Goal: Task Accomplishment & Management: Manage account settings

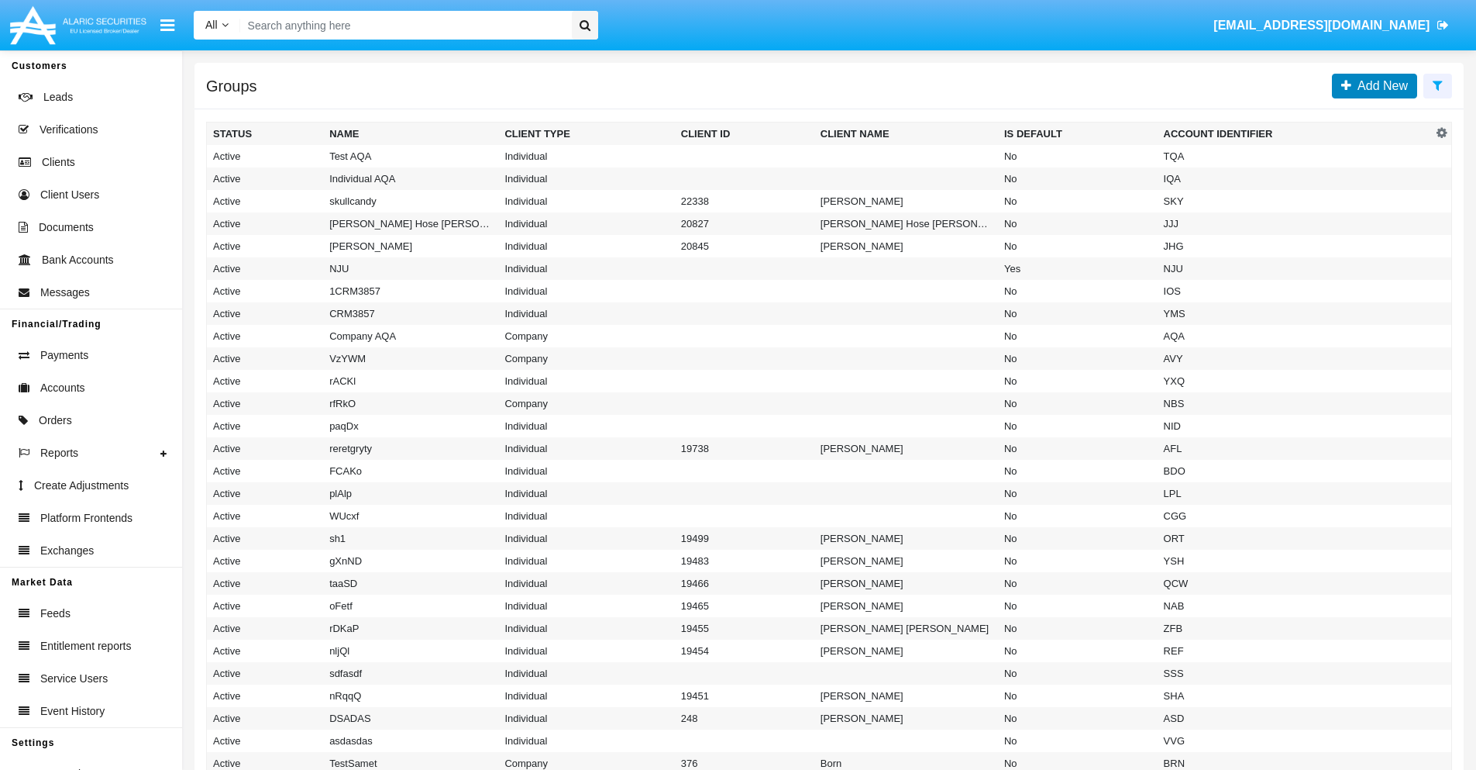
click at [1380, 85] on span "Add New" at bounding box center [1380, 85] width 57 height 13
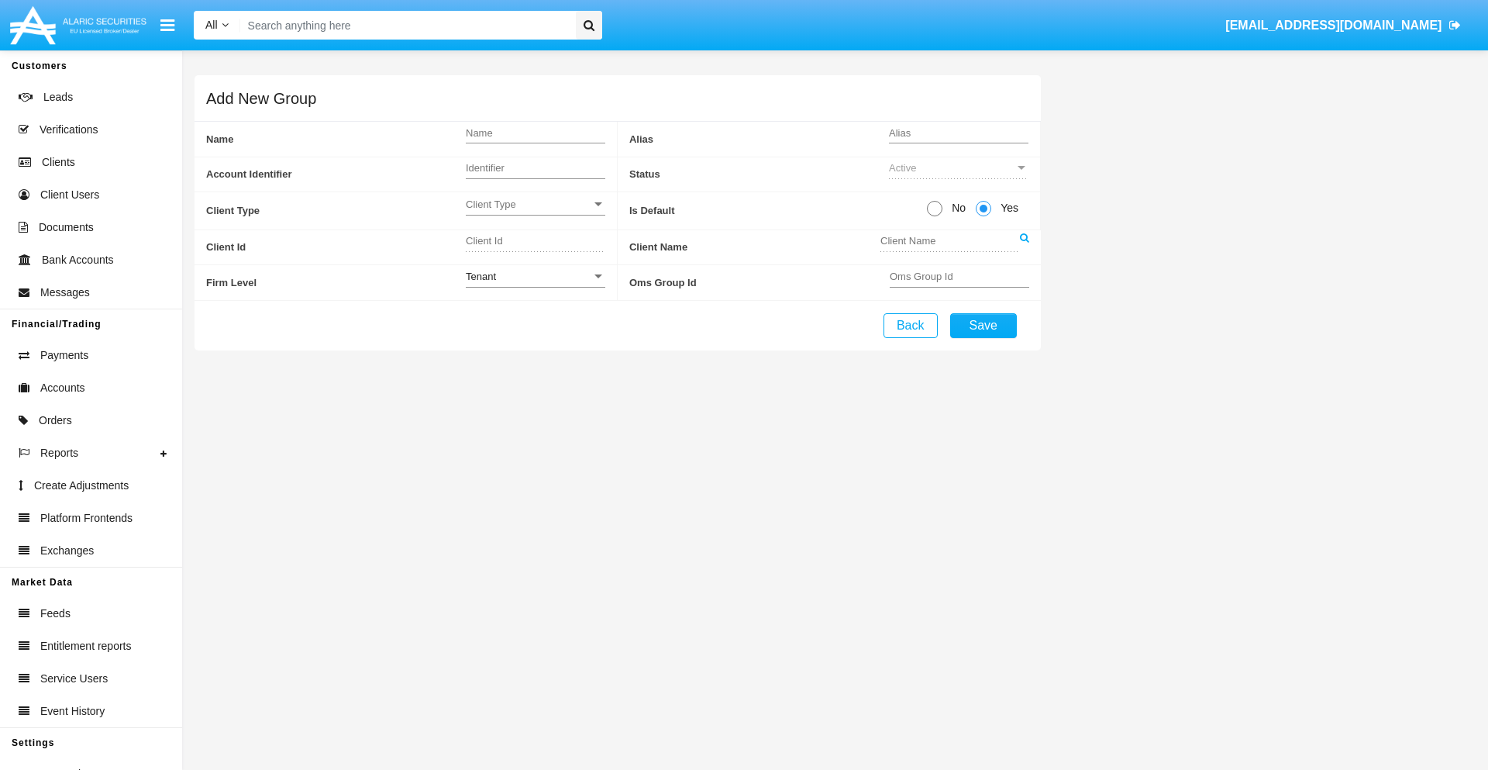
click at [956, 208] on span "No" at bounding box center [955, 208] width 27 height 16
click at [935, 216] on input "No" at bounding box center [934, 216] width 1 height 1
radio input "true"
type input "LNISz"
type input "X"
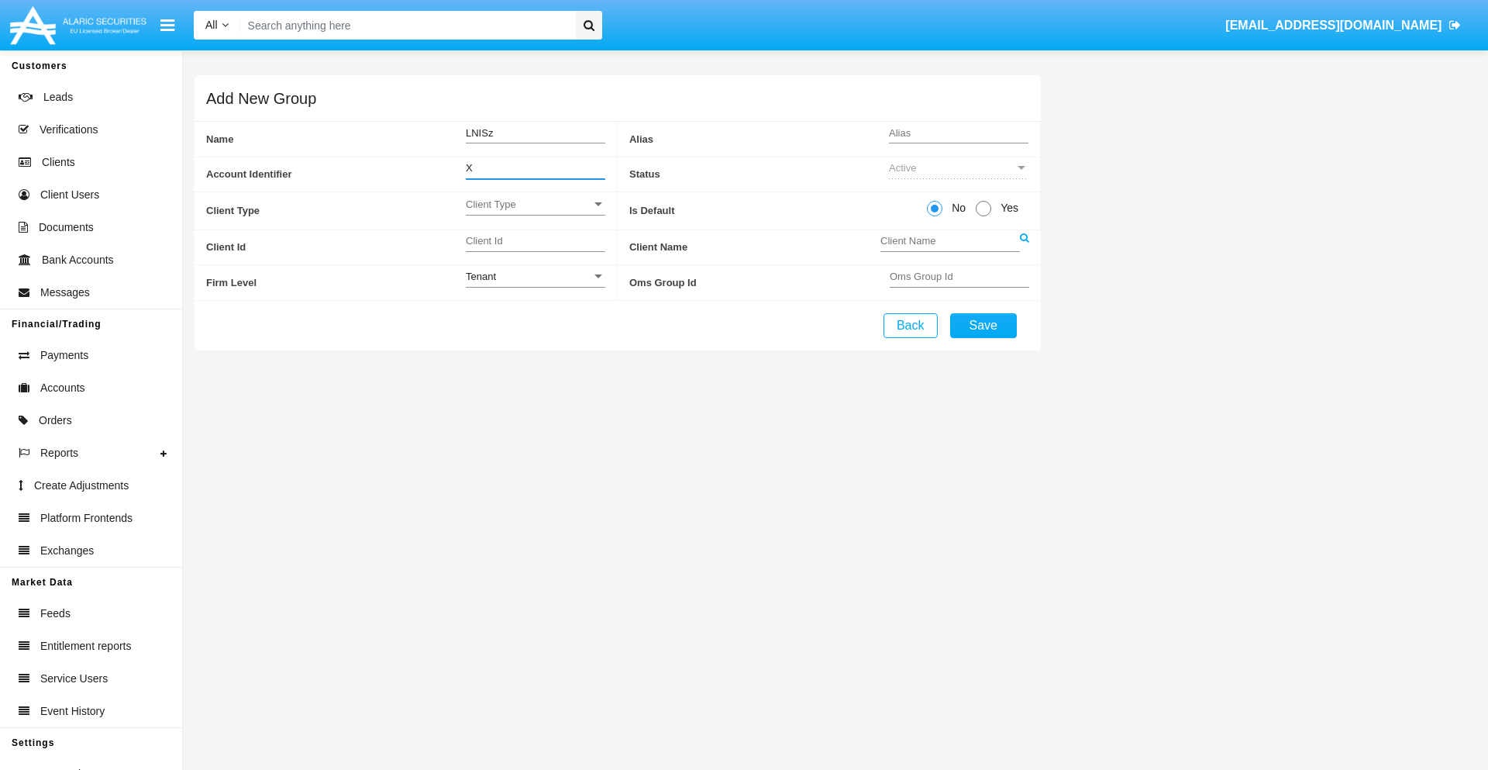
click at [535, 204] on span "Client Type" at bounding box center [529, 204] width 126 height 13
click at [535, 212] on span "Individual" at bounding box center [536, 213] width 140 height 30
click at [535, 276] on div "Tenant" at bounding box center [529, 276] width 126 height 13
click at [535, 284] on span "Tenant" at bounding box center [536, 285] width 140 height 30
type input "dbTLI"
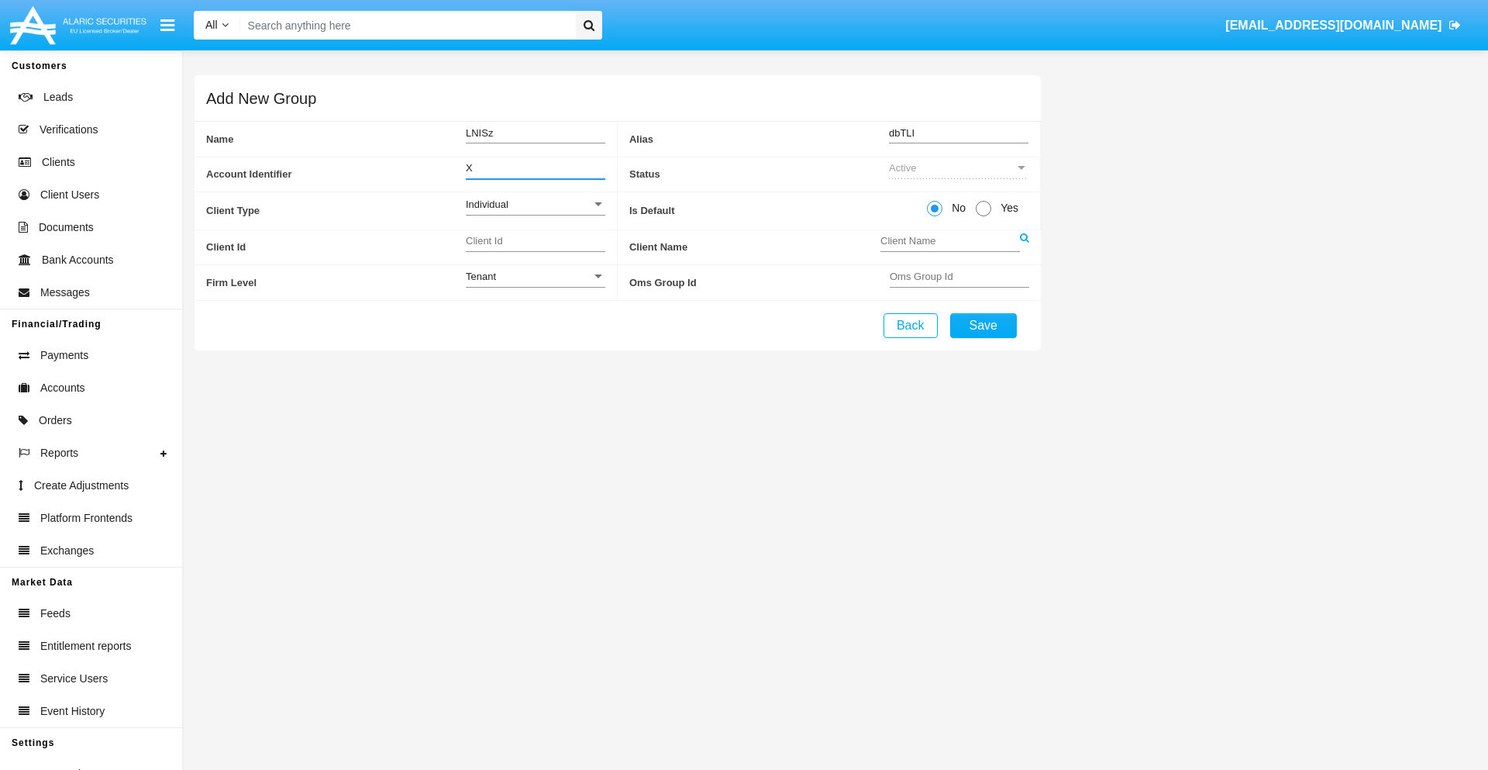
type input "X"
click at [983, 325] on button "Save" at bounding box center [983, 325] width 67 height 25
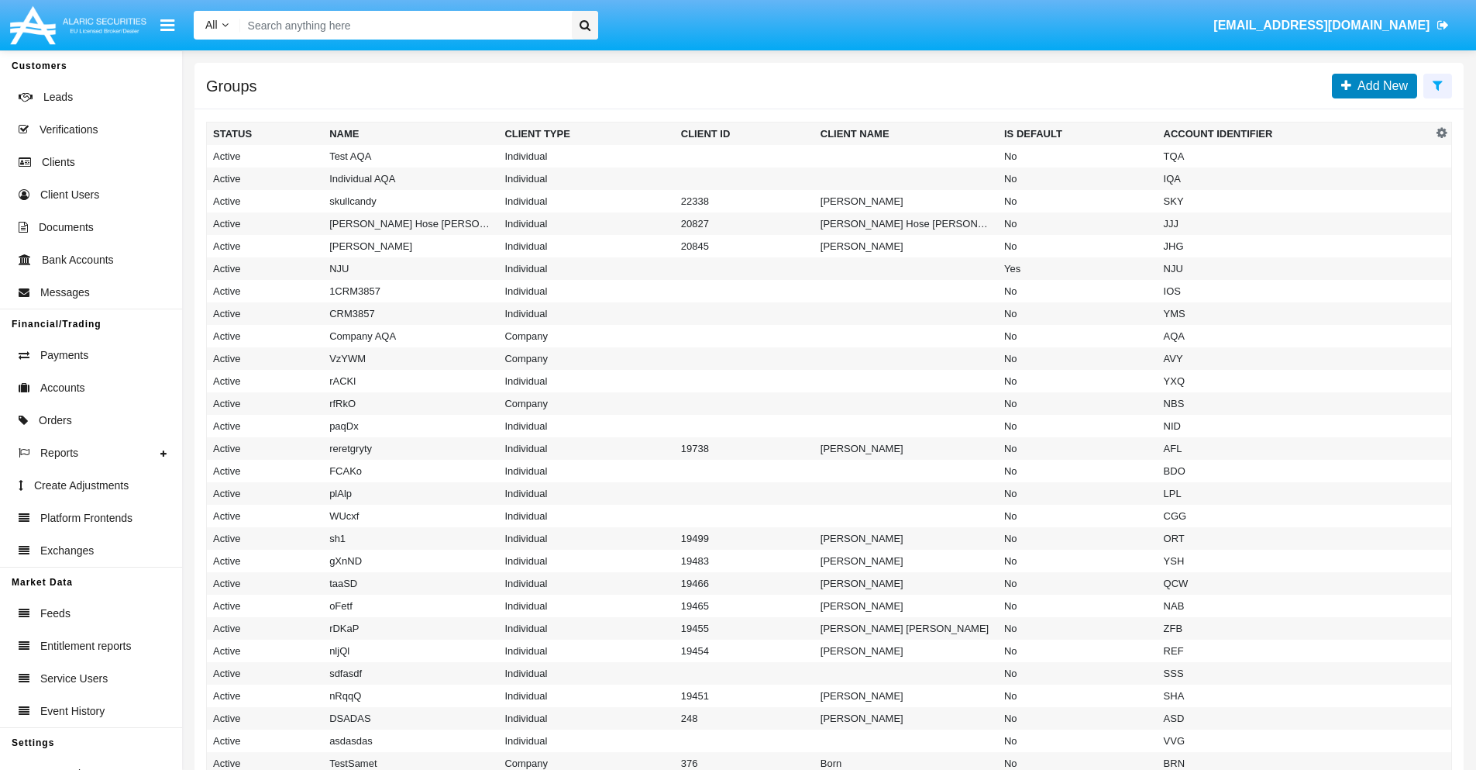
click at [1380, 85] on span "Add New" at bounding box center [1380, 85] width 57 height 13
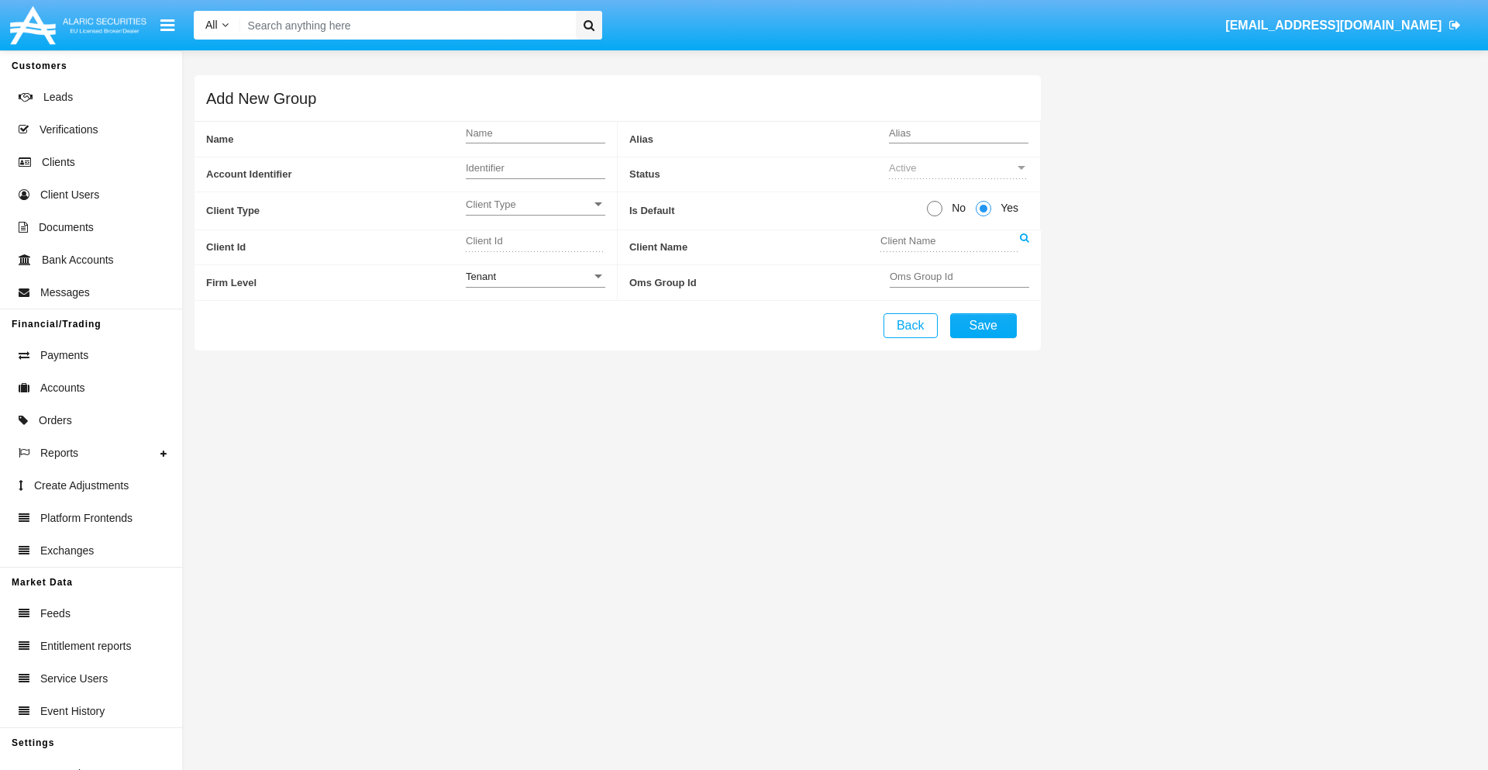
click at [956, 208] on span "No" at bounding box center [955, 208] width 27 height 16
click at [935, 216] on input "No" at bounding box center [934, 216] width 1 height 1
radio input "true"
click at [535, 204] on span "Client Type" at bounding box center [529, 204] width 126 height 13
click at [535, 243] on span "Company" at bounding box center [536, 243] width 140 height 30
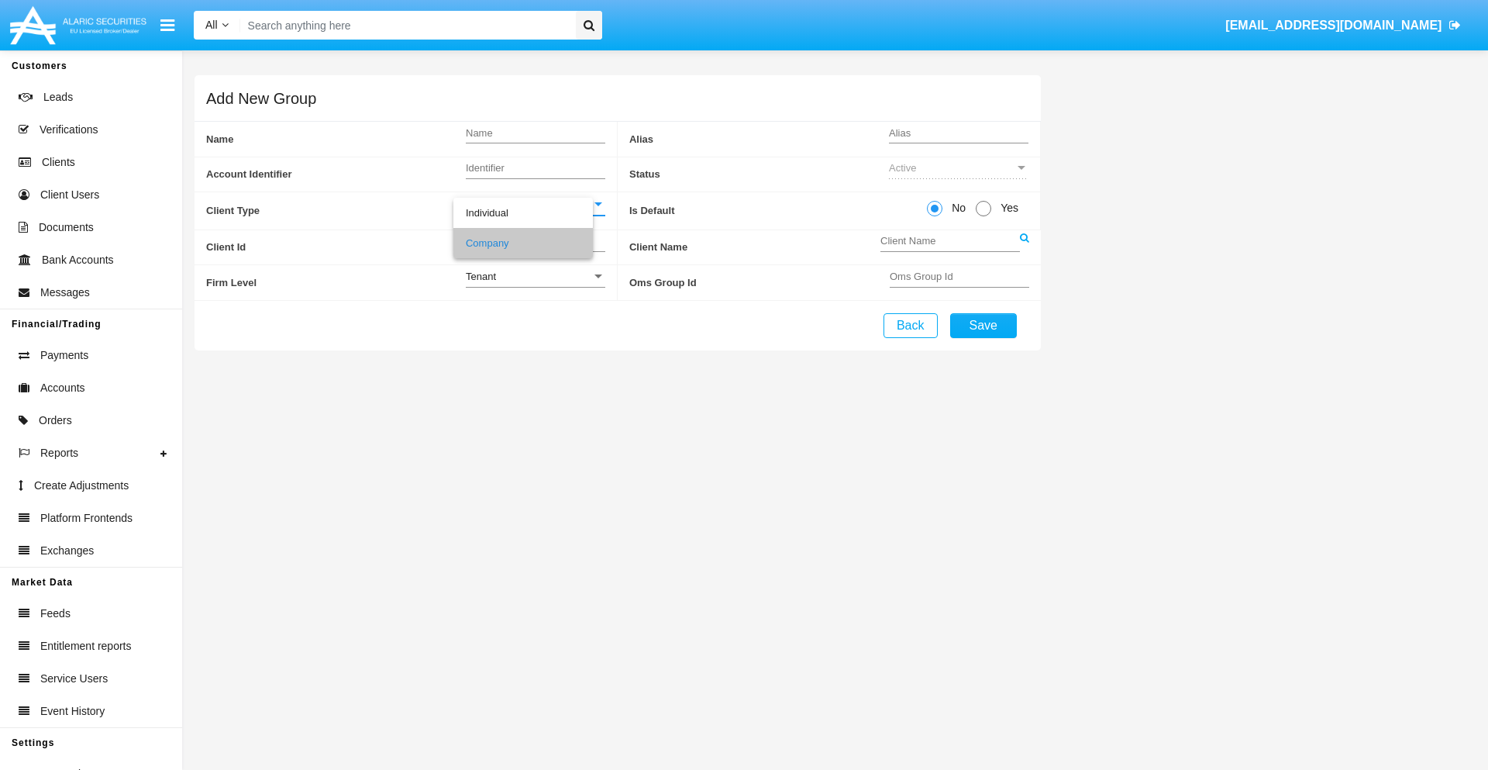
click at [1024, 246] on link at bounding box center [1024, 247] width 9 height 35
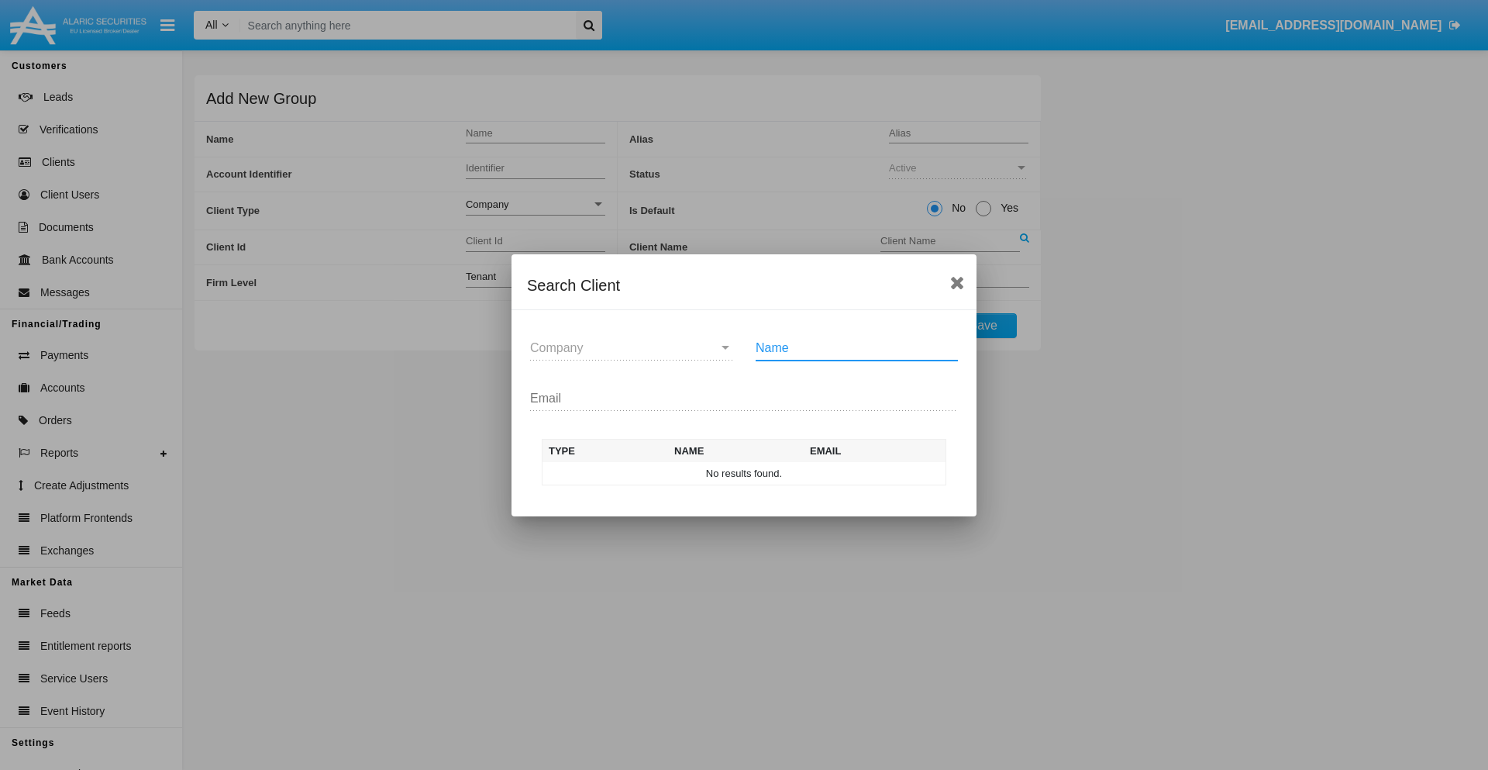
click at [856, 347] on input "Name" at bounding box center [857, 348] width 202 height 14
type input "FlashTurtles"
click at [758, 473] on td "FlashTurtles" at bounding box center [758, 473] width 163 height 23
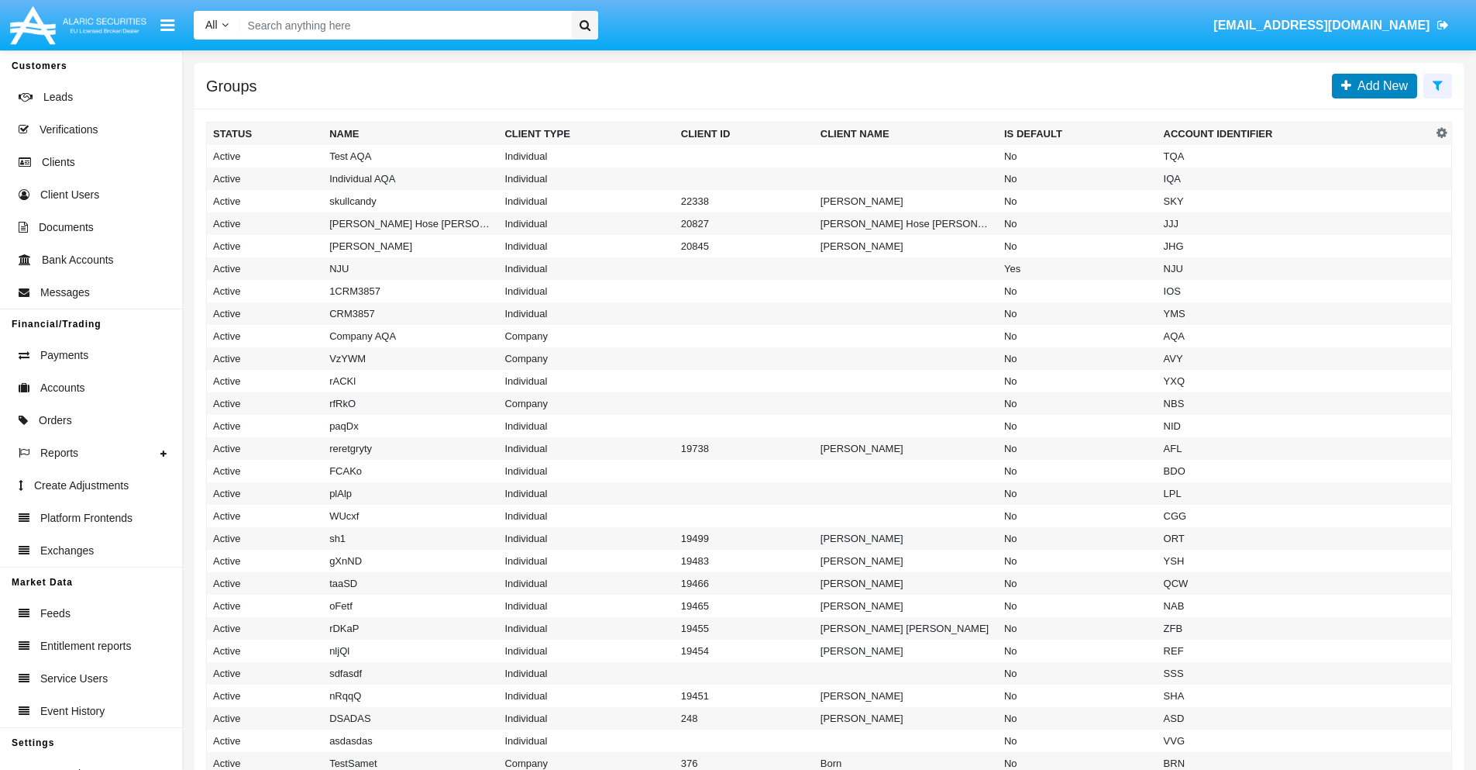
click at [1380, 85] on span "Add New" at bounding box center [1380, 85] width 57 height 13
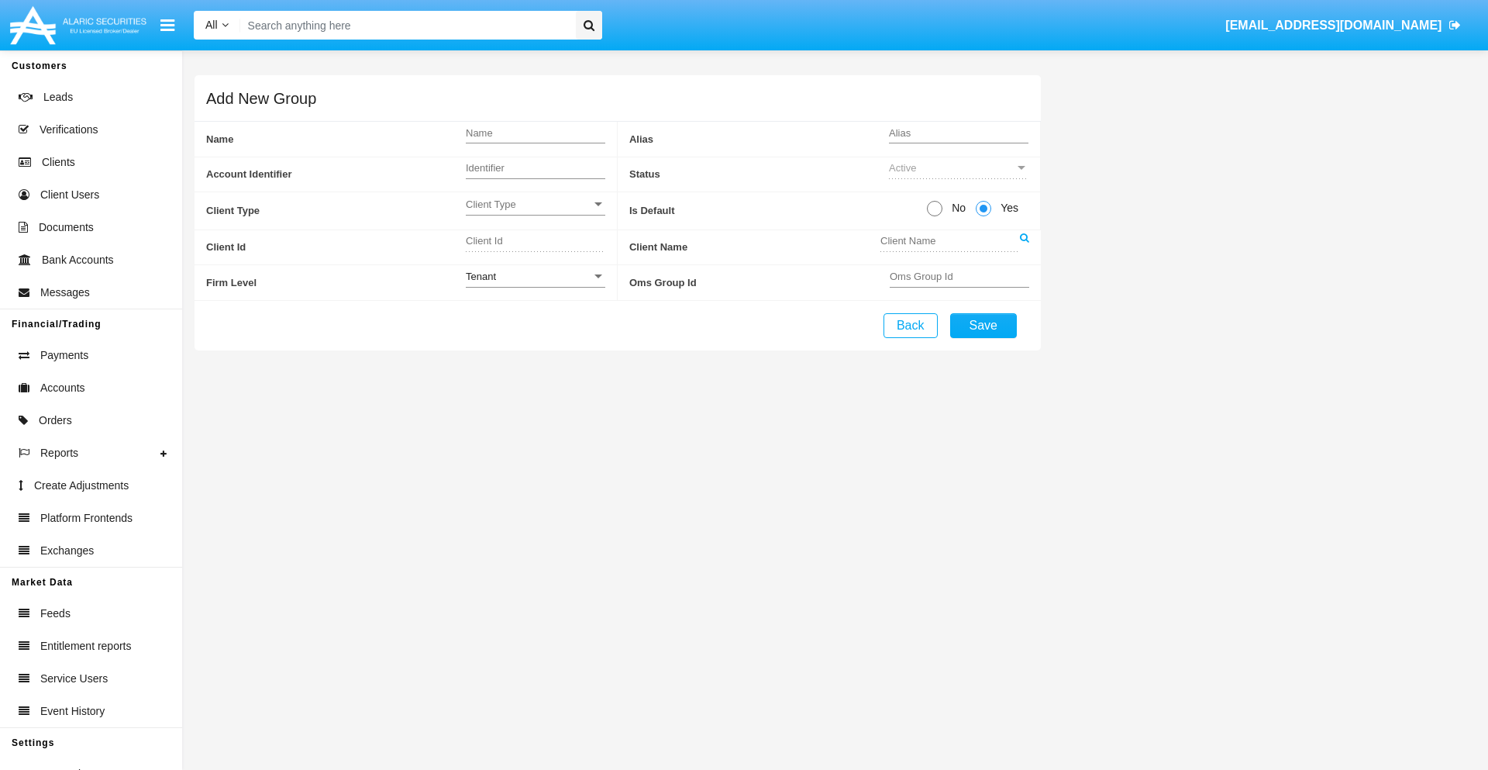
click at [956, 208] on span "No" at bounding box center [955, 208] width 27 height 16
click at [935, 216] on input "No" at bounding box center [934, 216] width 1 height 1
radio input "true"
click at [535, 204] on span "Client Type" at bounding box center [529, 204] width 126 height 13
click at [535, 212] on span "Individual" at bounding box center [536, 213] width 140 height 30
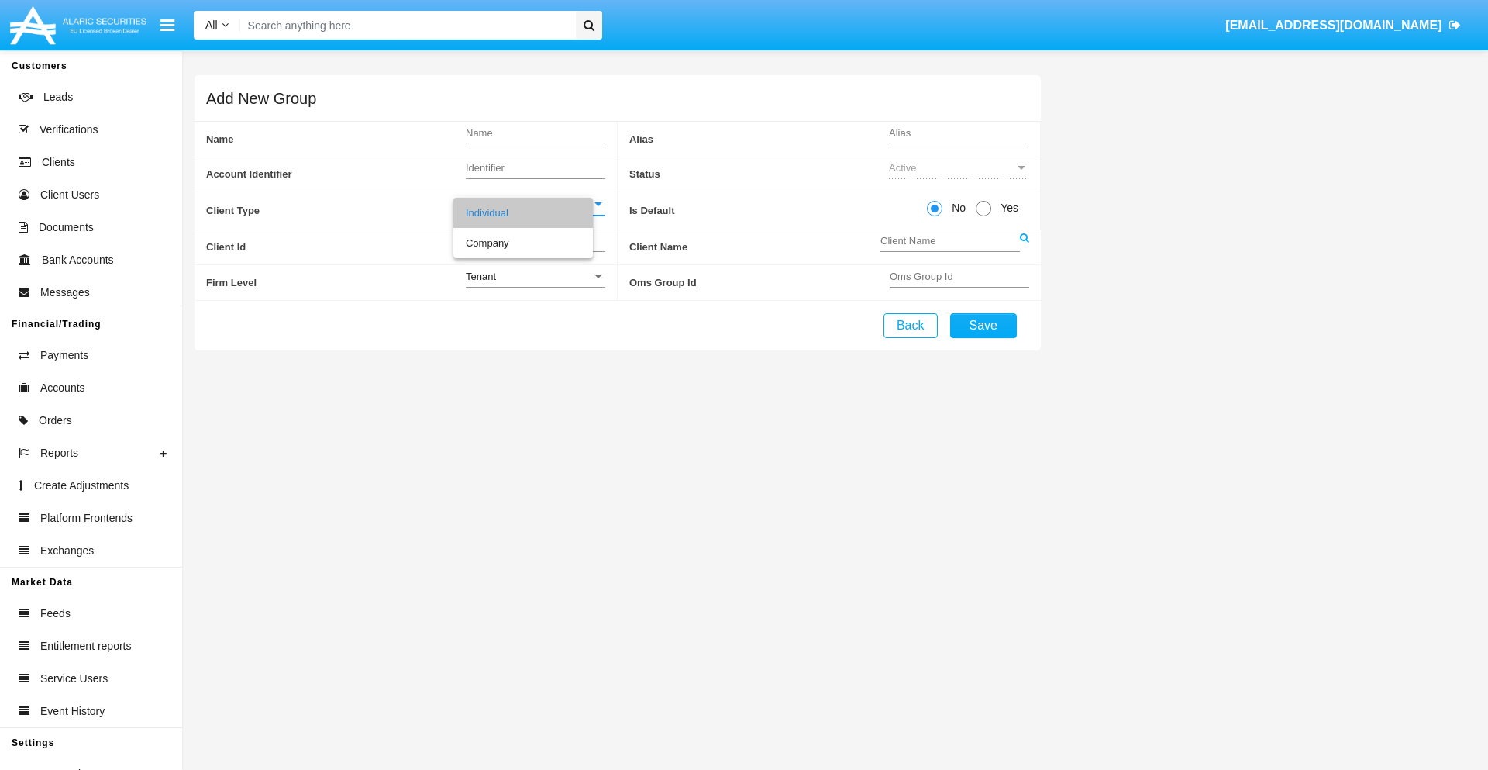
click at [1024, 246] on link at bounding box center [1024, 247] width 9 height 35
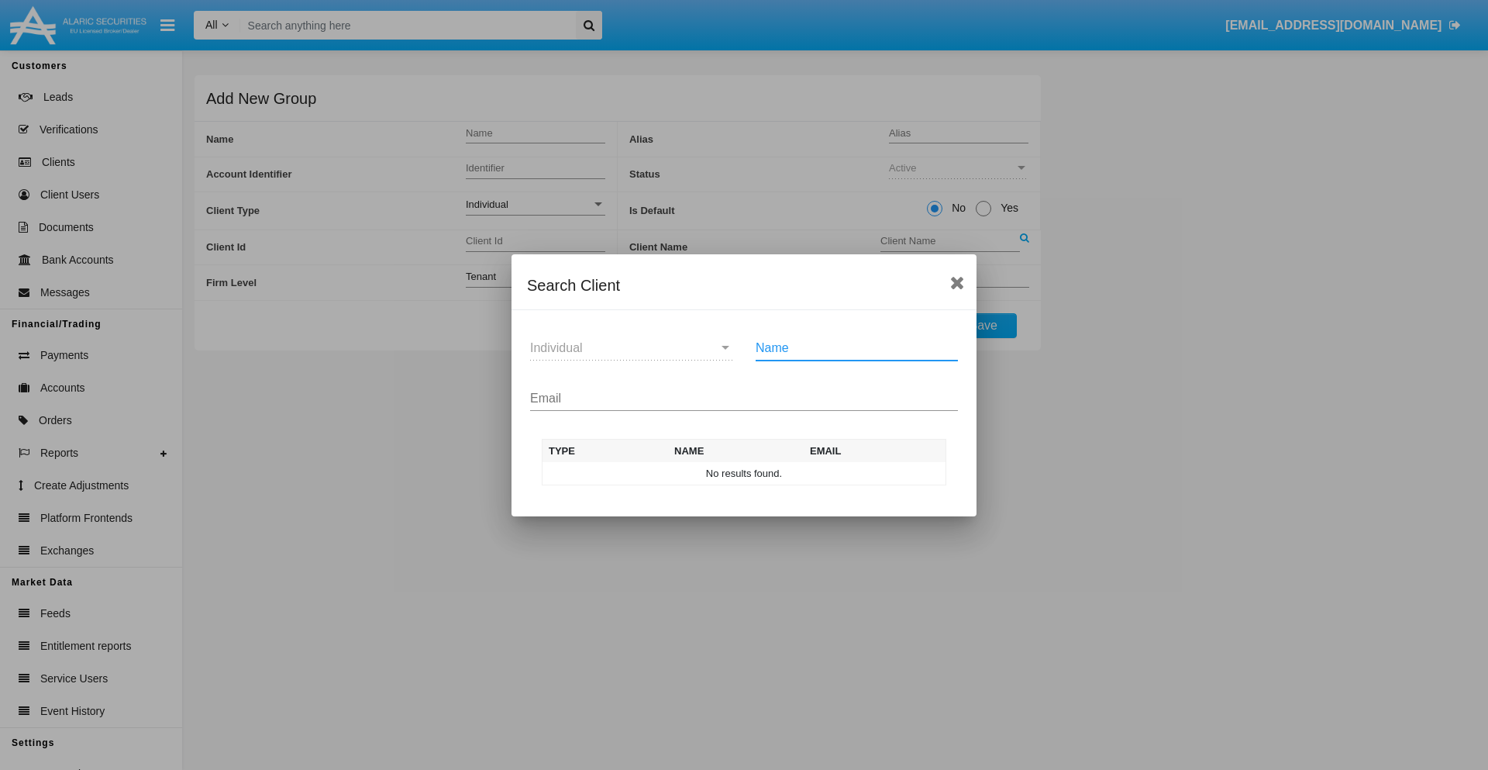
click at [744, 398] on input "Email" at bounding box center [744, 398] width 428 height 14
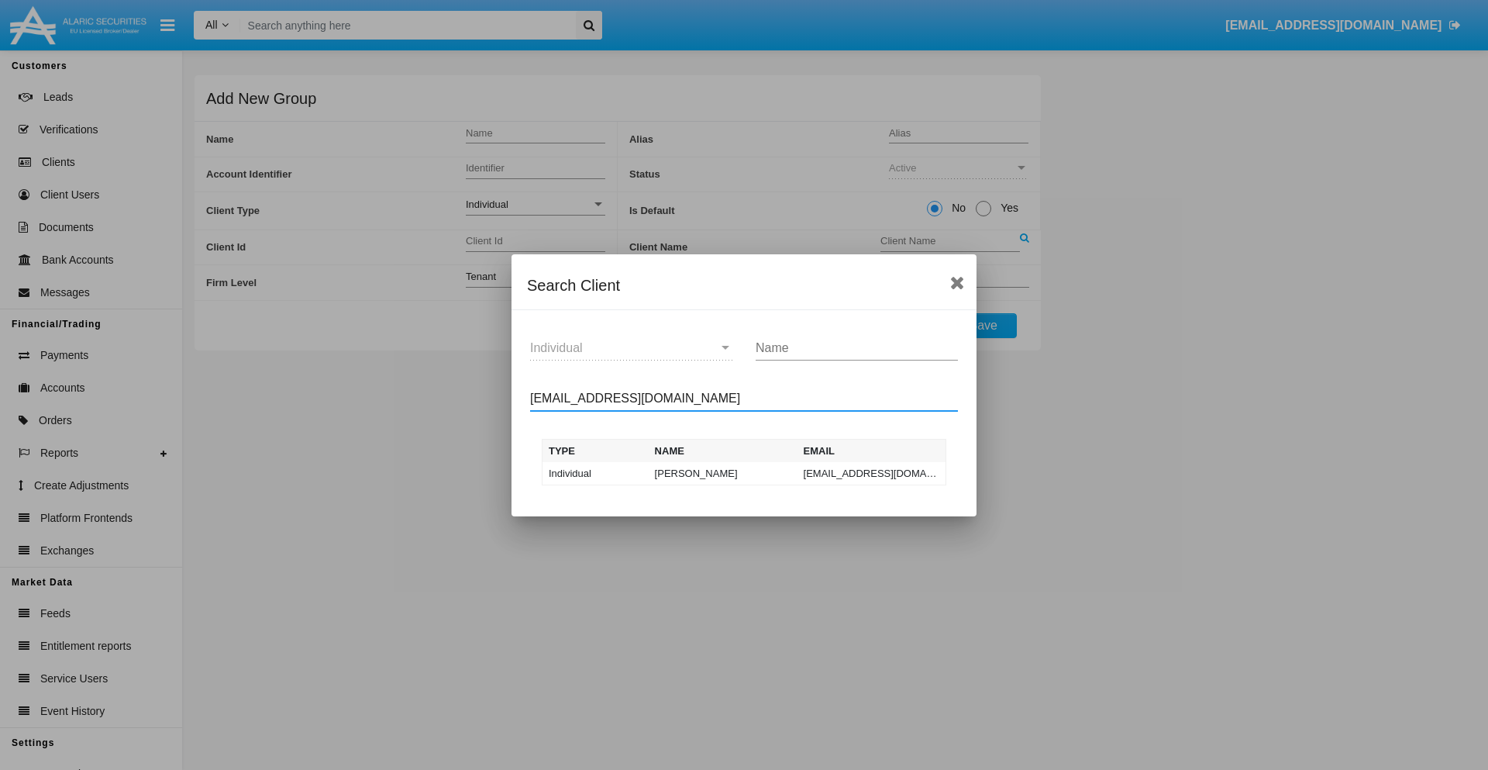
type input "test-user-snake@aqa.com"
click at [871, 473] on td "test-user-snake@aqa.com" at bounding box center [872, 473] width 149 height 23
